Goal: Task Accomplishment & Management: Manage account settings

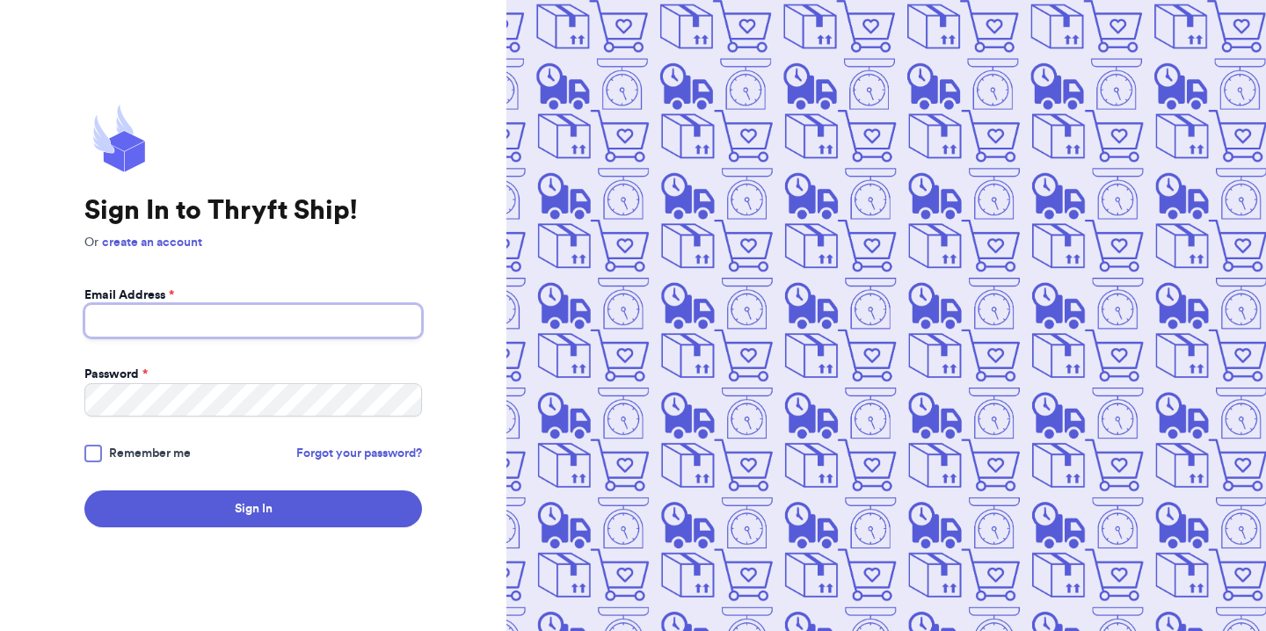
type input "[EMAIL_ADDRESS][DOMAIN_NAME]"
click at [91, 452] on div at bounding box center [93, 454] width 18 height 18
click at [0, 0] on input "Remember me" at bounding box center [0, 0] width 0 height 0
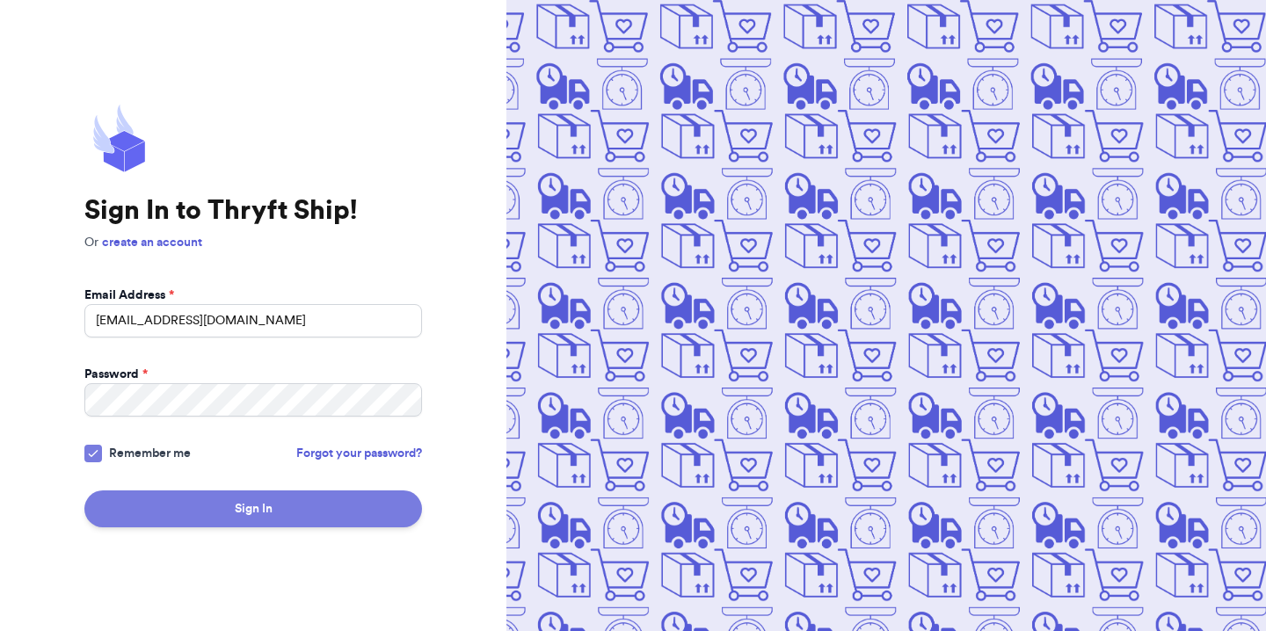
click at [125, 499] on button "Sign In" at bounding box center [252, 508] width 337 height 37
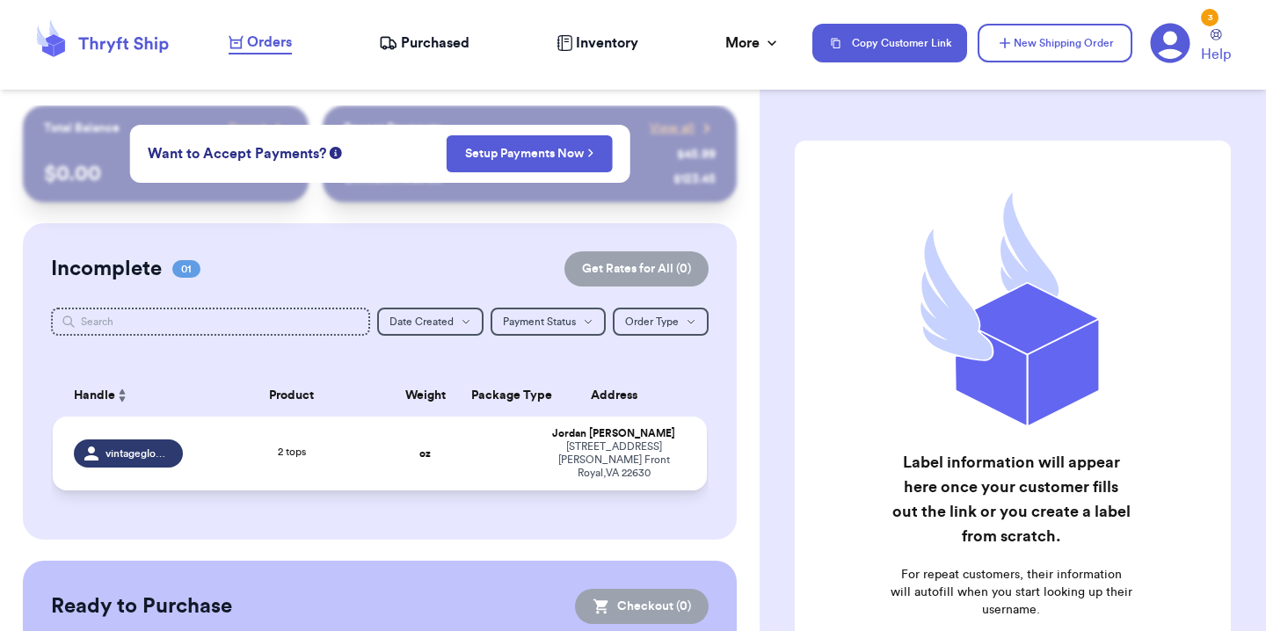
click at [253, 457] on td "2 tops" at bounding box center [291, 454] width 197 height 74
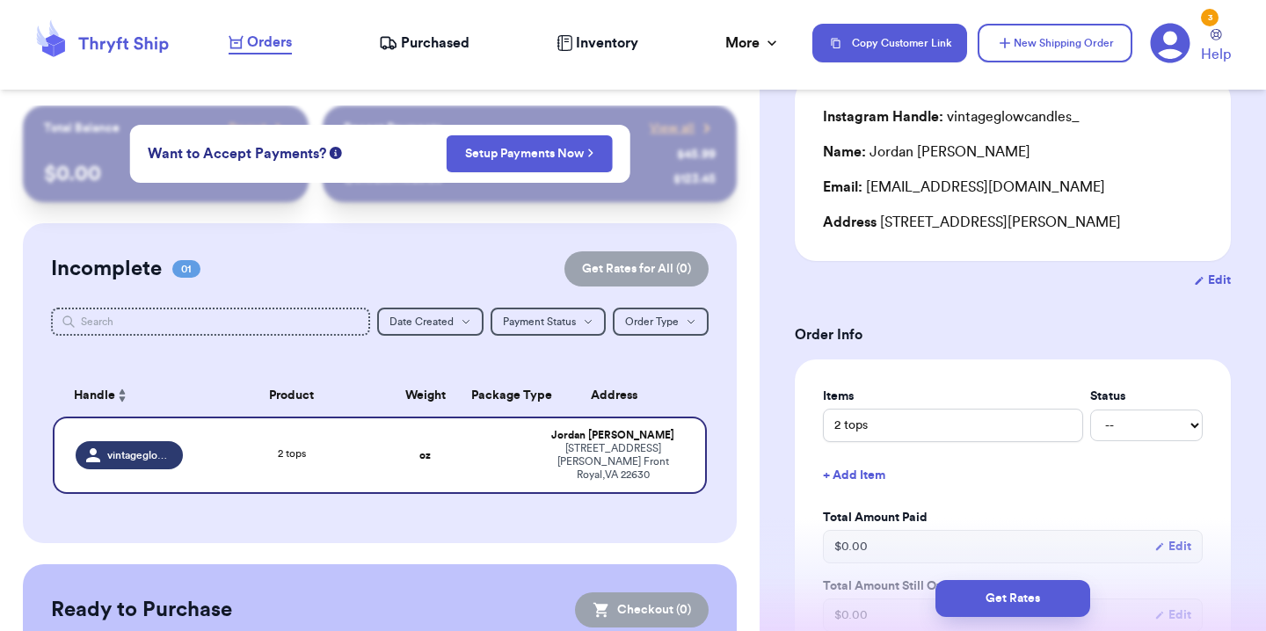
scroll to position [153, 0]
